Goal: Task Accomplishment & Management: Use online tool/utility

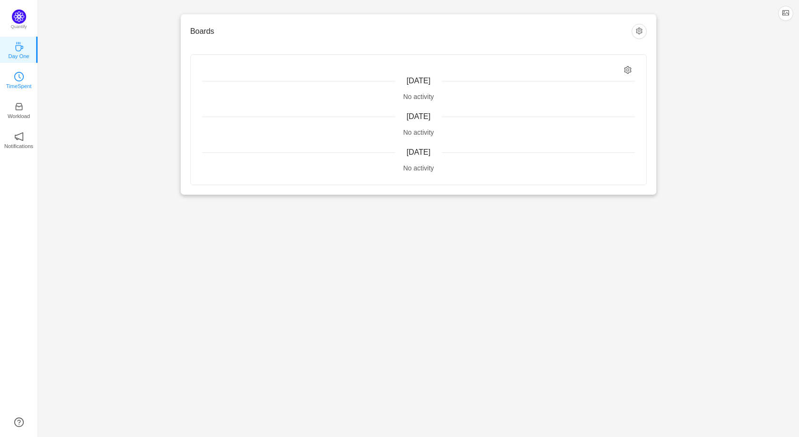
click at [14, 81] on link "TimeSpent" at bounding box center [19, 80] width 10 height 10
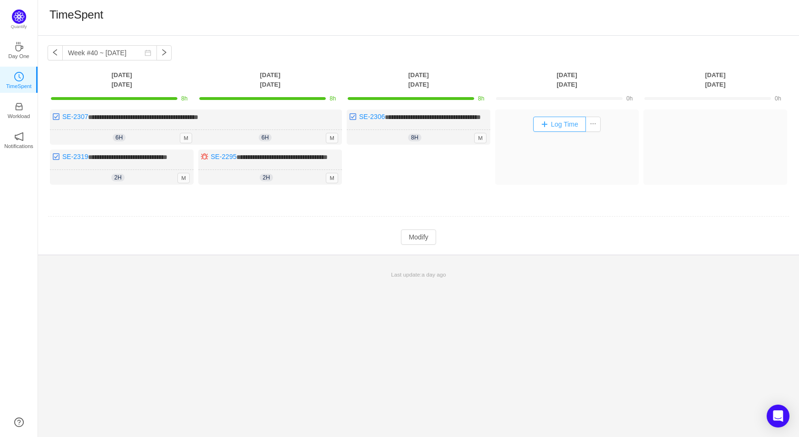
click at [556, 125] on button "Log Time" at bounding box center [559, 124] width 53 height 15
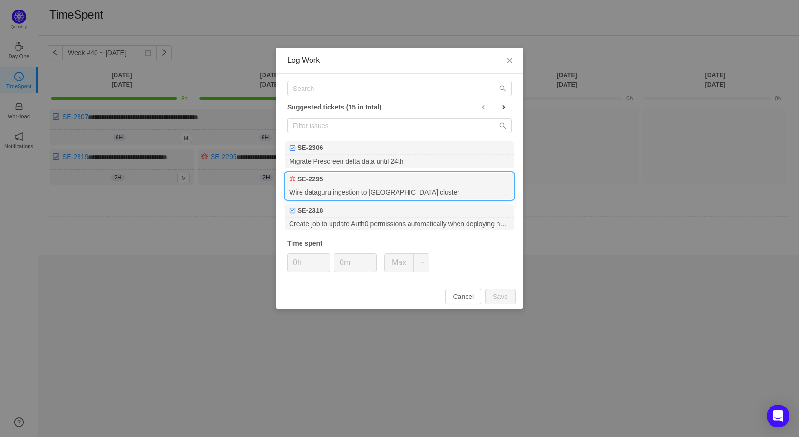
click at [352, 185] on div "SE-2295" at bounding box center [400, 179] width 228 height 13
click at [300, 263] on input "0h" at bounding box center [309, 263] width 42 height 18
click at [496, 303] on button "Save" at bounding box center [500, 296] width 30 height 15
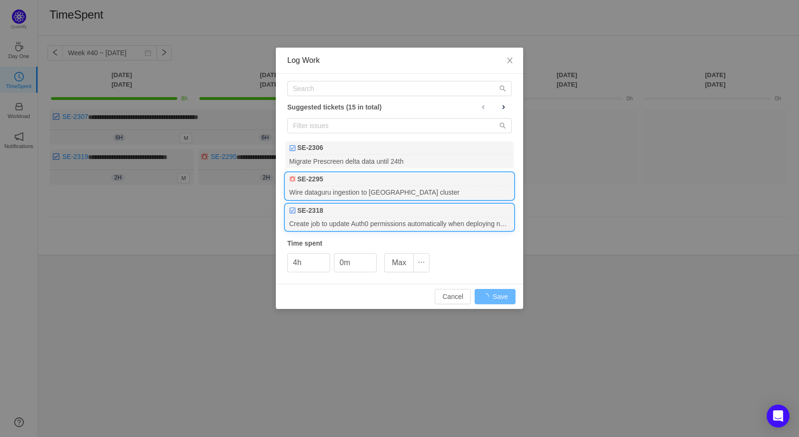
type input "0h"
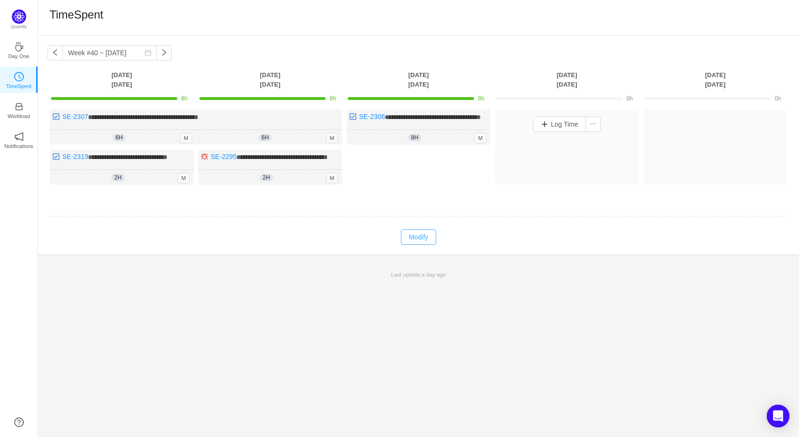
click at [409, 245] on button "Modify" at bounding box center [418, 236] width 35 height 15
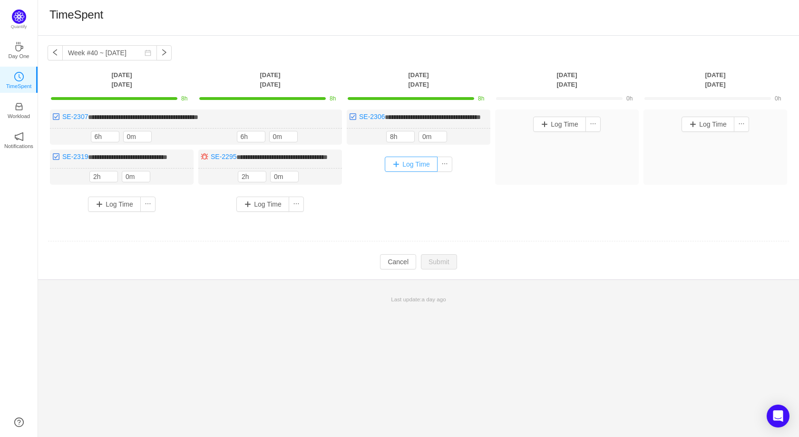
click at [409, 172] on button "Log Time" at bounding box center [411, 164] width 53 height 15
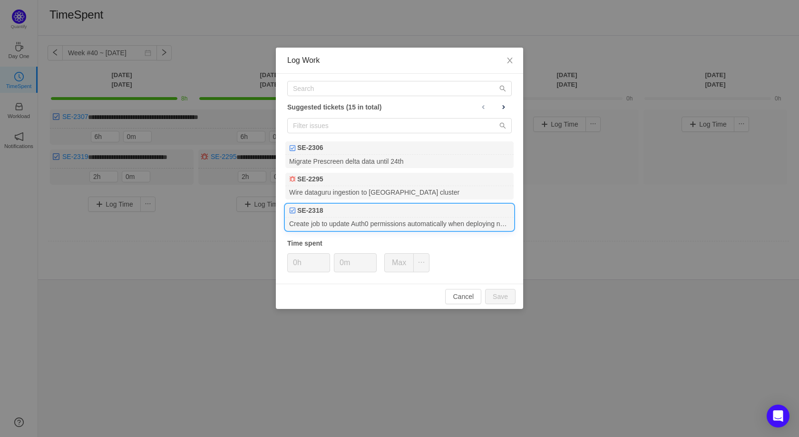
click at [330, 226] on div "Create job to update Auth0 permissions automatically when deploying new version…" at bounding box center [400, 223] width 228 height 13
click at [297, 265] on input "0h" at bounding box center [309, 263] width 42 height 18
click at [495, 300] on button "Save" at bounding box center [500, 296] width 30 height 15
type input "0h"
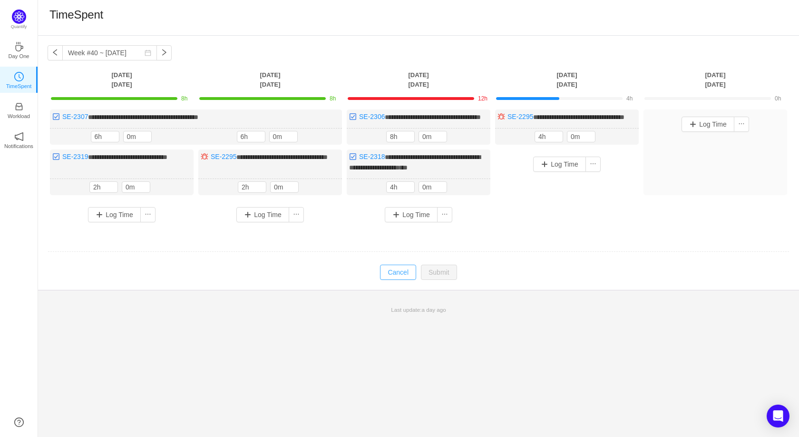
click at [397, 279] on button "Cancel" at bounding box center [398, 272] width 36 height 15
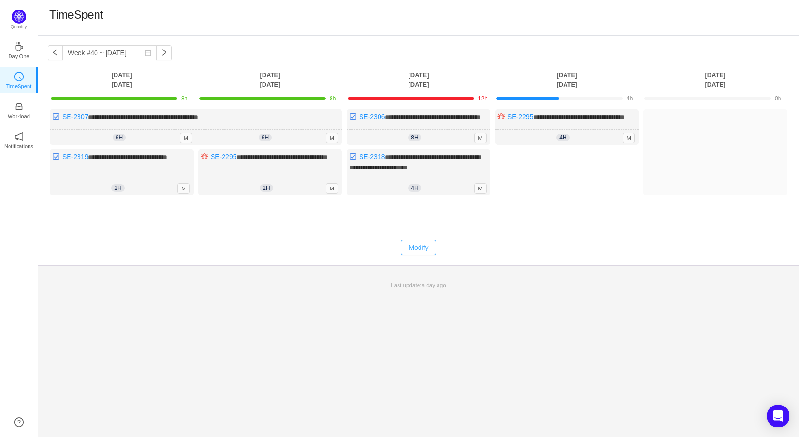
click at [421, 255] on button "Modify" at bounding box center [418, 247] width 35 height 15
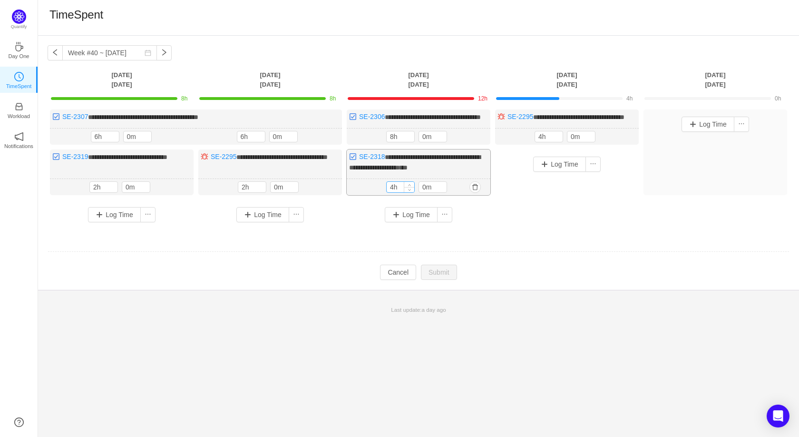
click at [392, 192] on input "4h" at bounding box center [401, 187] width 28 height 10
type input "0h"
click at [558, 171] on button "Log Time" at bounding box center [559, 164] width 53 height 15
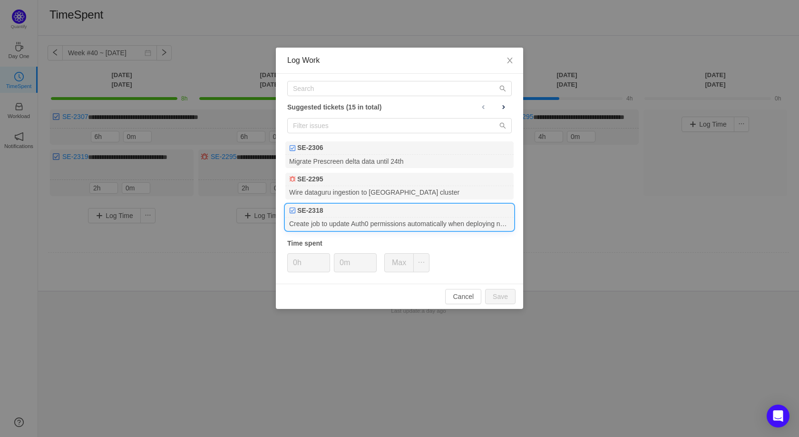
click at [358, 219] on div "Create job to update Auth0 permissions automatically when deploying new version…" at bounding box center [400, 223] width 228 height 13
click at [298, 263] on input "0h" at bounding box center [309, 263] width 42 height 18
click at [506, 301] on button "Save" at bounding box center [500, 296] width 30 height 15
type input "0h"
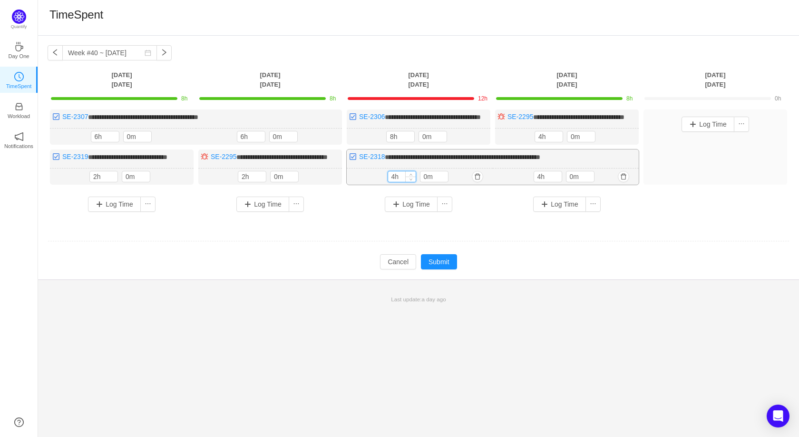
click at [391, 182] on input "4h" at bounding box center [402, 176] width 28 height 10
type input "0h"
click at [447, 270] on button "Submit" at bounding box center [439, 262] width 36 height 15
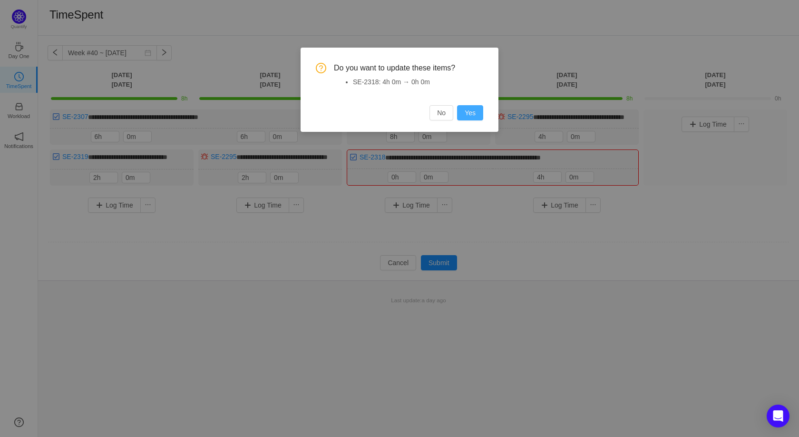
click at [476, 109] on button "Yes" at bounding box center [470, 112] width 26 height 15
